Goal: Find specific page/section: Find specific page/section

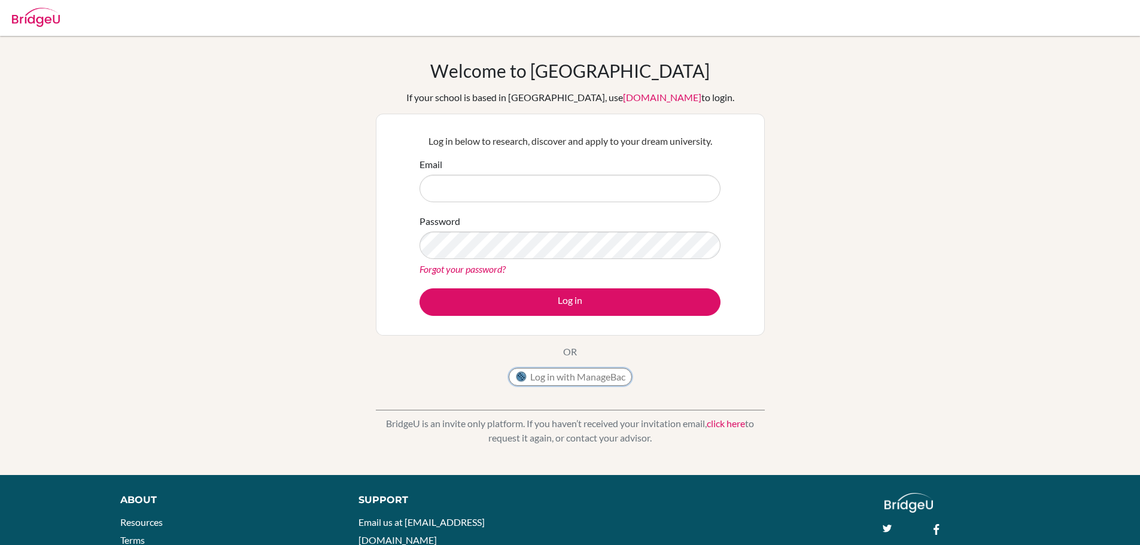
click at [578, 385] on button "Log in with ManageBac" at bounding box center [570, 377] width 123 height 18
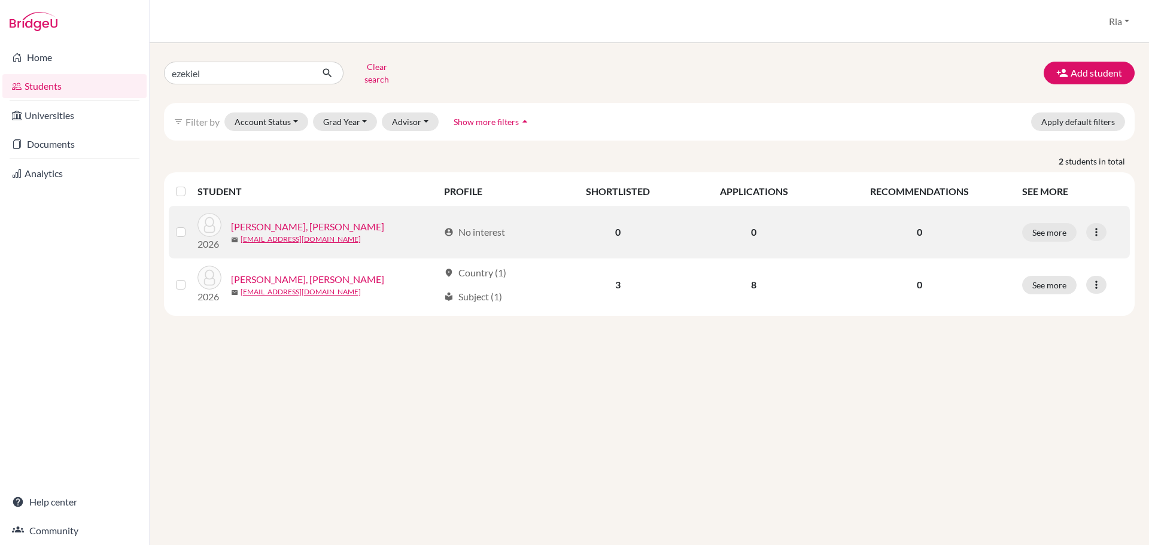
click at [302, 220] on link "[PERSON_NAME], [PERSON_NAME]" at bounding box center [307, 227] width 153 height 14
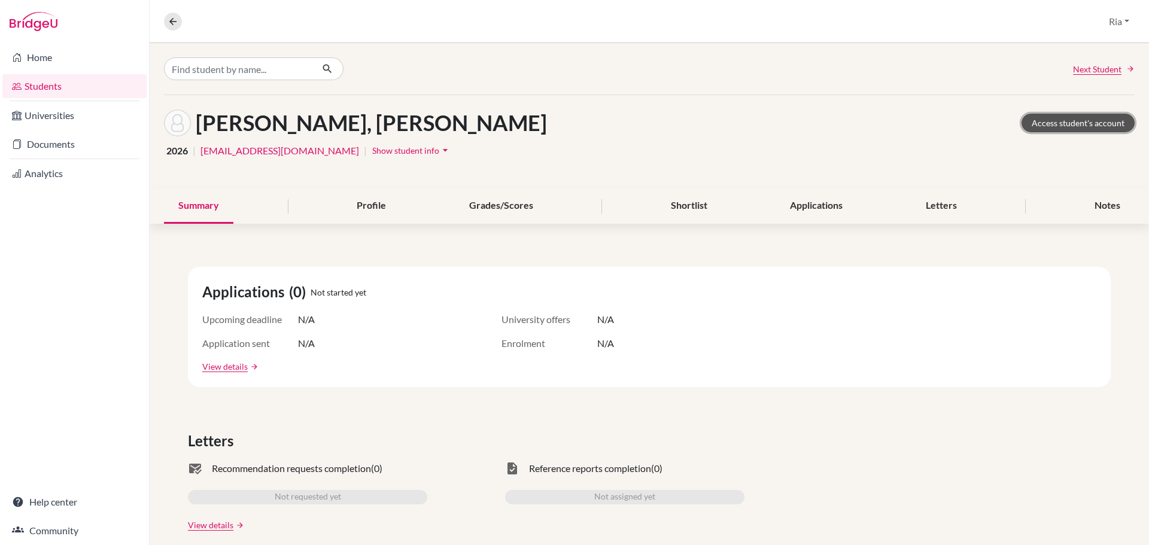
click at [1064, 125] on link "Access student's account" at bounding box center [1078, 123] width 113 height 19
